Goal: Transaction & Acquisition: Purchase product/service

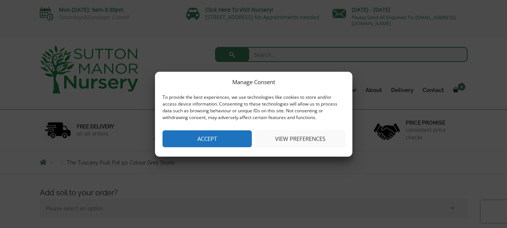
click at [286, 138] on button "View preferences" at bounding box center [300, 138] width 89 height 17
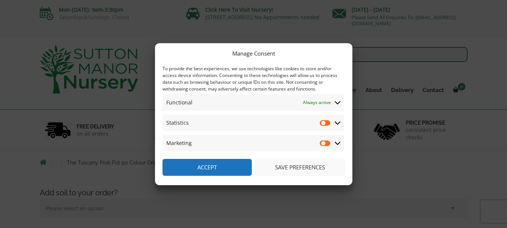
click at [306, 167] on button "Save preferences" at bounding box center [300, 167] width 89 height 17
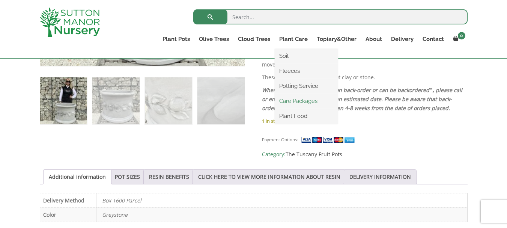
scroll to position [438, 0]
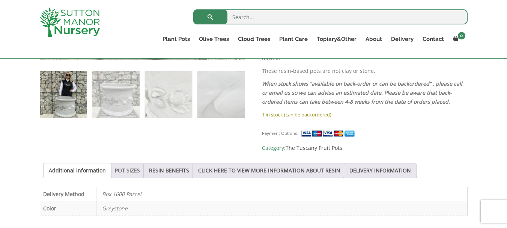
click at [124, 163] on link "POT SIZES" at bounding box center [127, 170] width 25 height 14
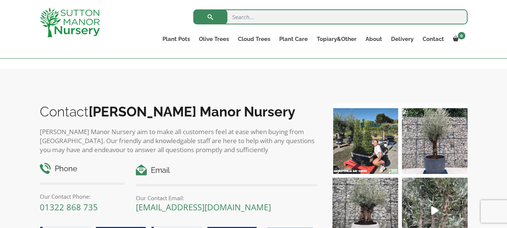
scroll to position [1038, 0]
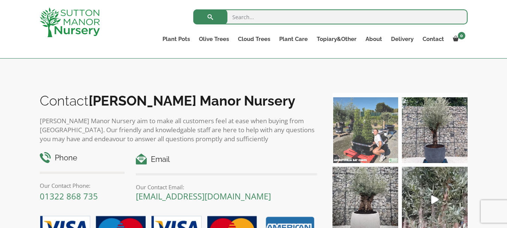
click at [381, 118] on img at bounding box center [365, 130] width 66 height 66
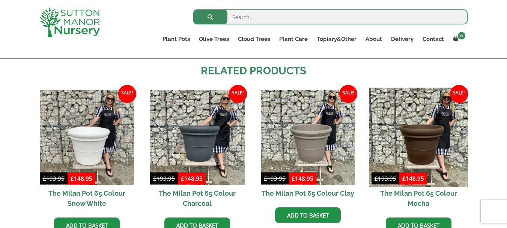
scroll to position [450, 0]
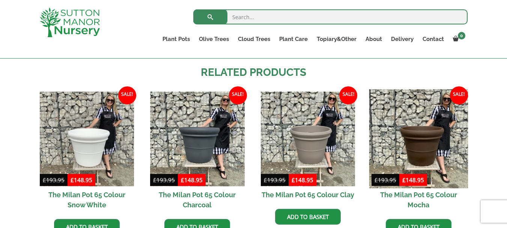
click at [417, 134] on img at bounding box center [418, 138] width 99 height 99
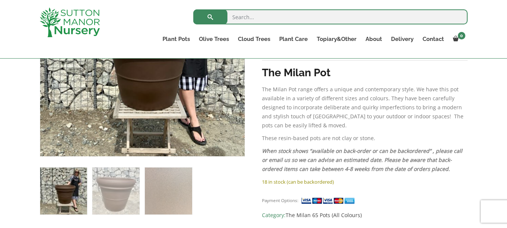
scroll to position [225, 0]
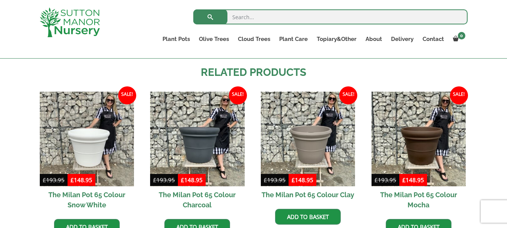
scroll to position [450, 0]
